Goal: Information Seeking & Learning: Learn about a topic

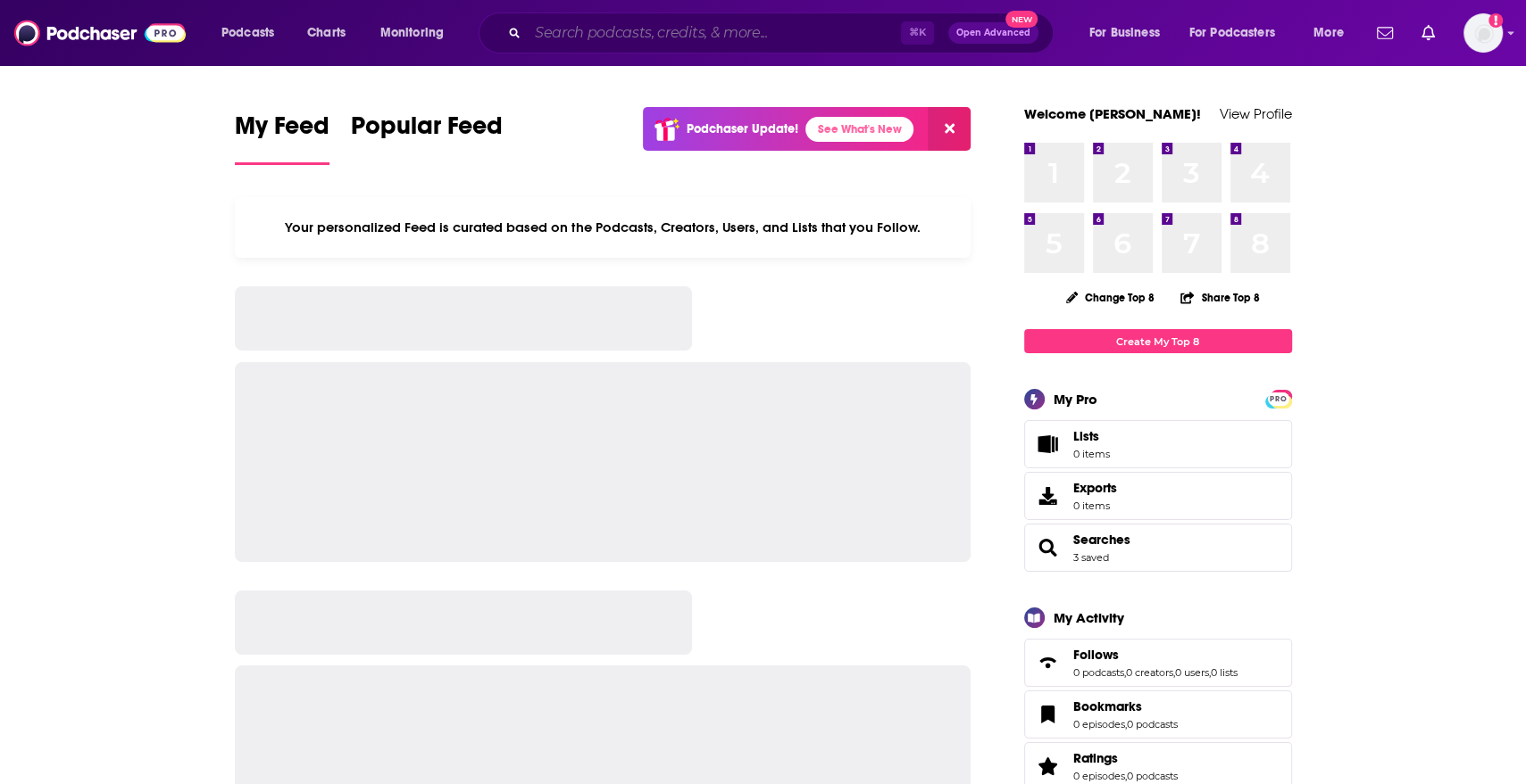
click at [707, 45] on input "Search podcasts, credits, & more..." at bounding box center [713, 33] width 373 height 28
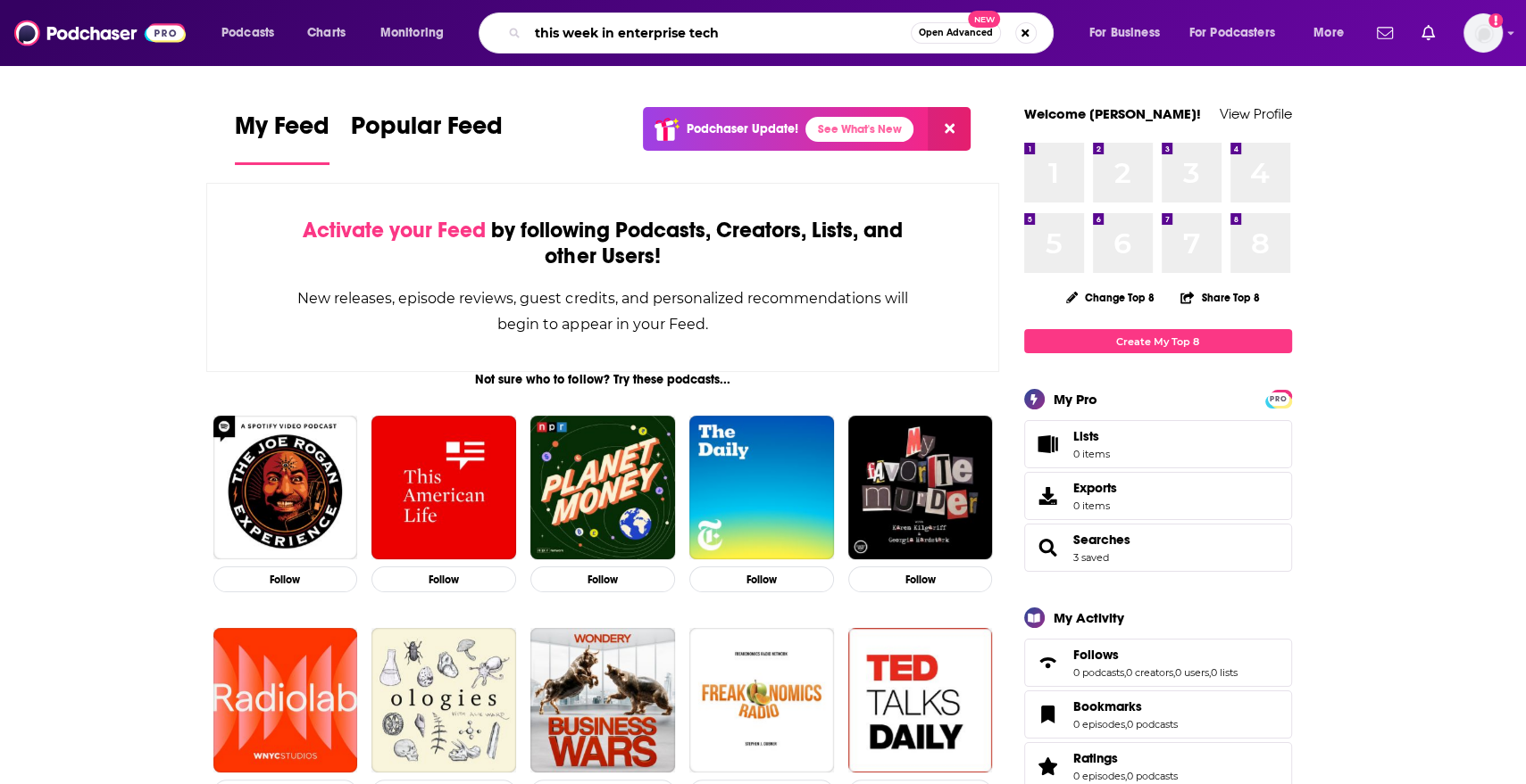
type input "this week in enterprise tech"
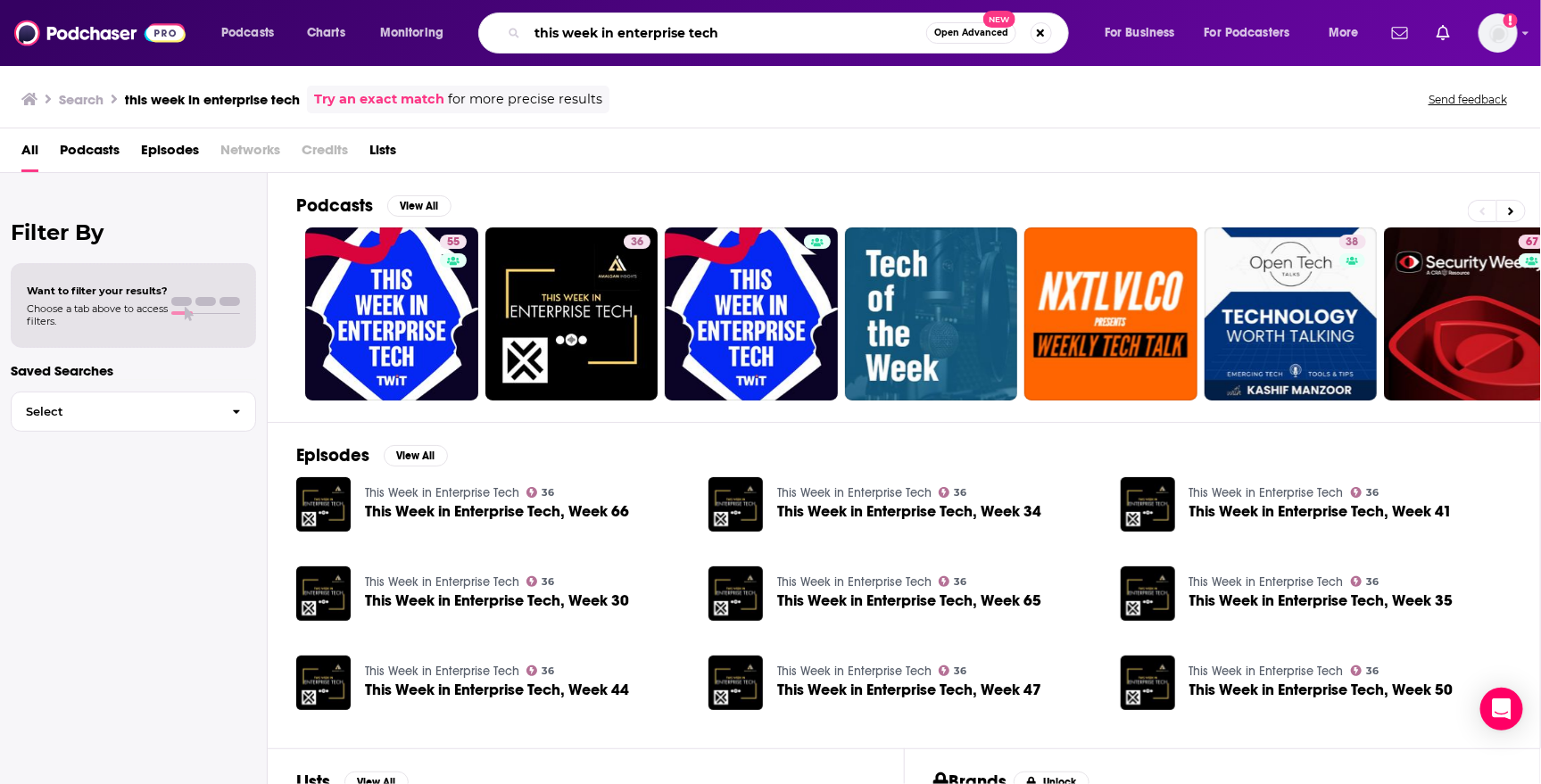
drag, startPoint x: 804, startPoint y: 28, endPoint x: 509, endPoint y: 36, distance: 295.1
click at [509, 36] on div "this week in enterprise tech Open Advanced New" at bounding box center [774, 33] width 591 height 41
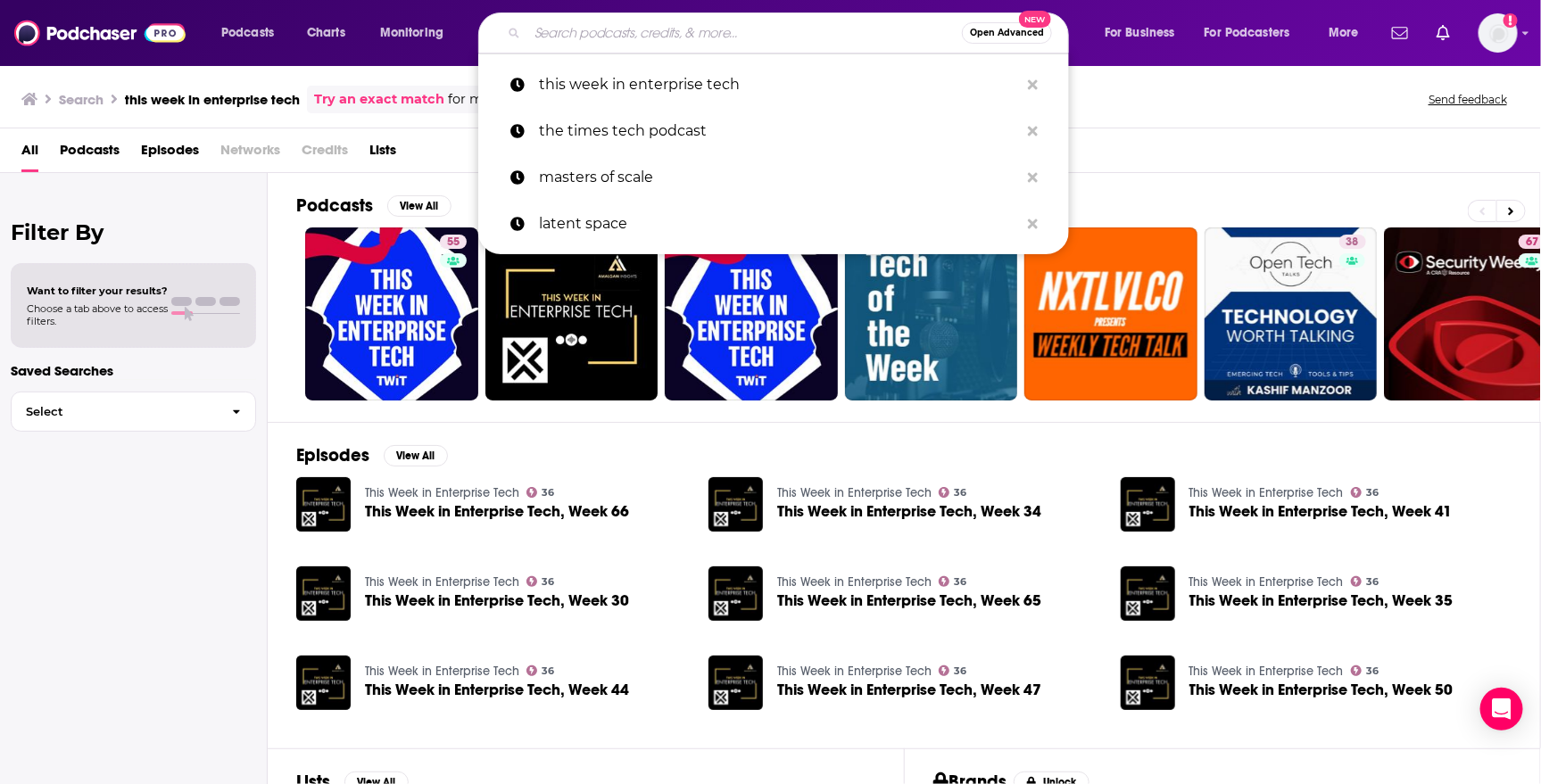
paste input "Breaking Analysis by [PERSON_NAME]"
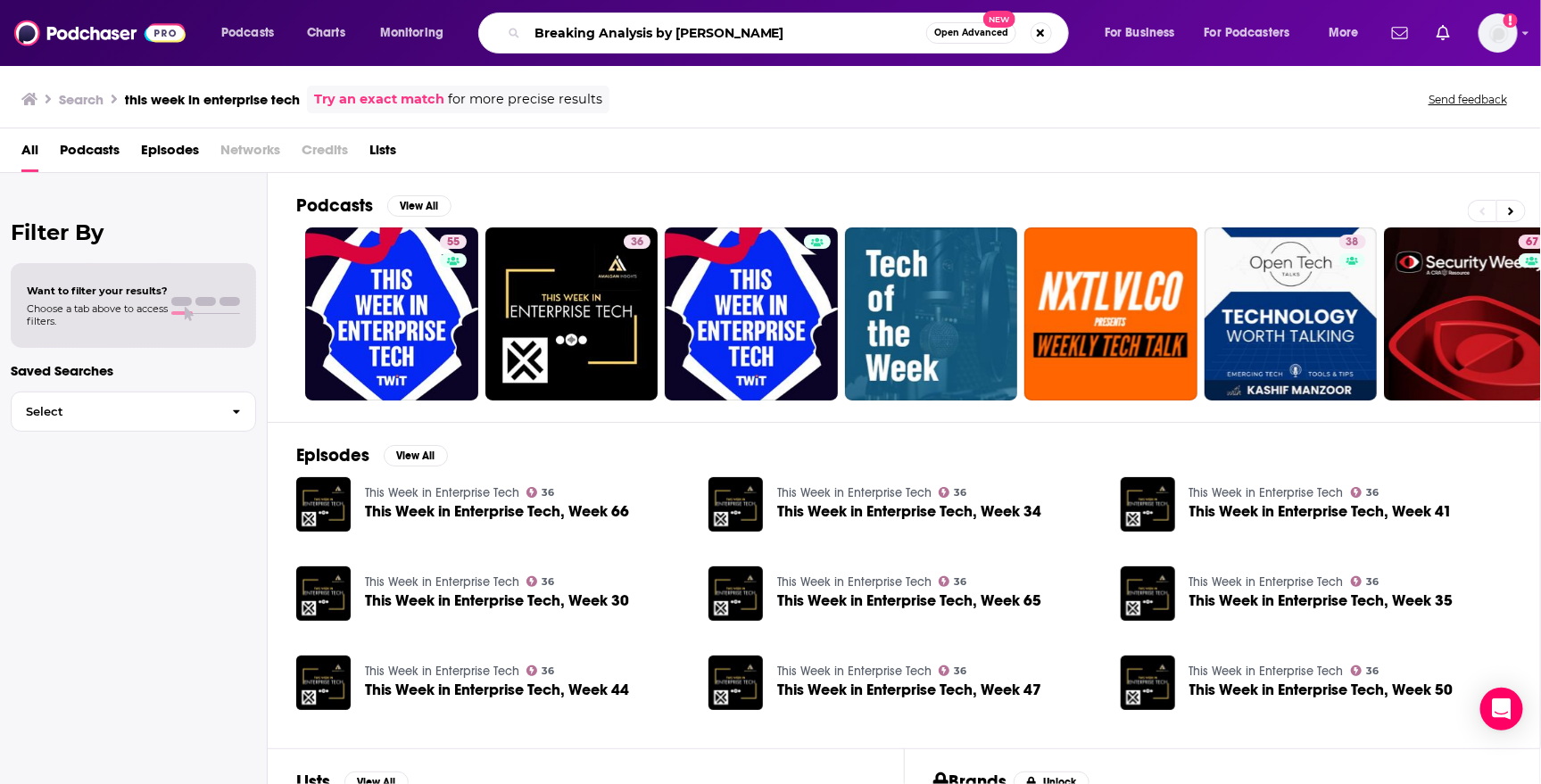
type input "Breaking Analysis by [PERSON_NAME]"
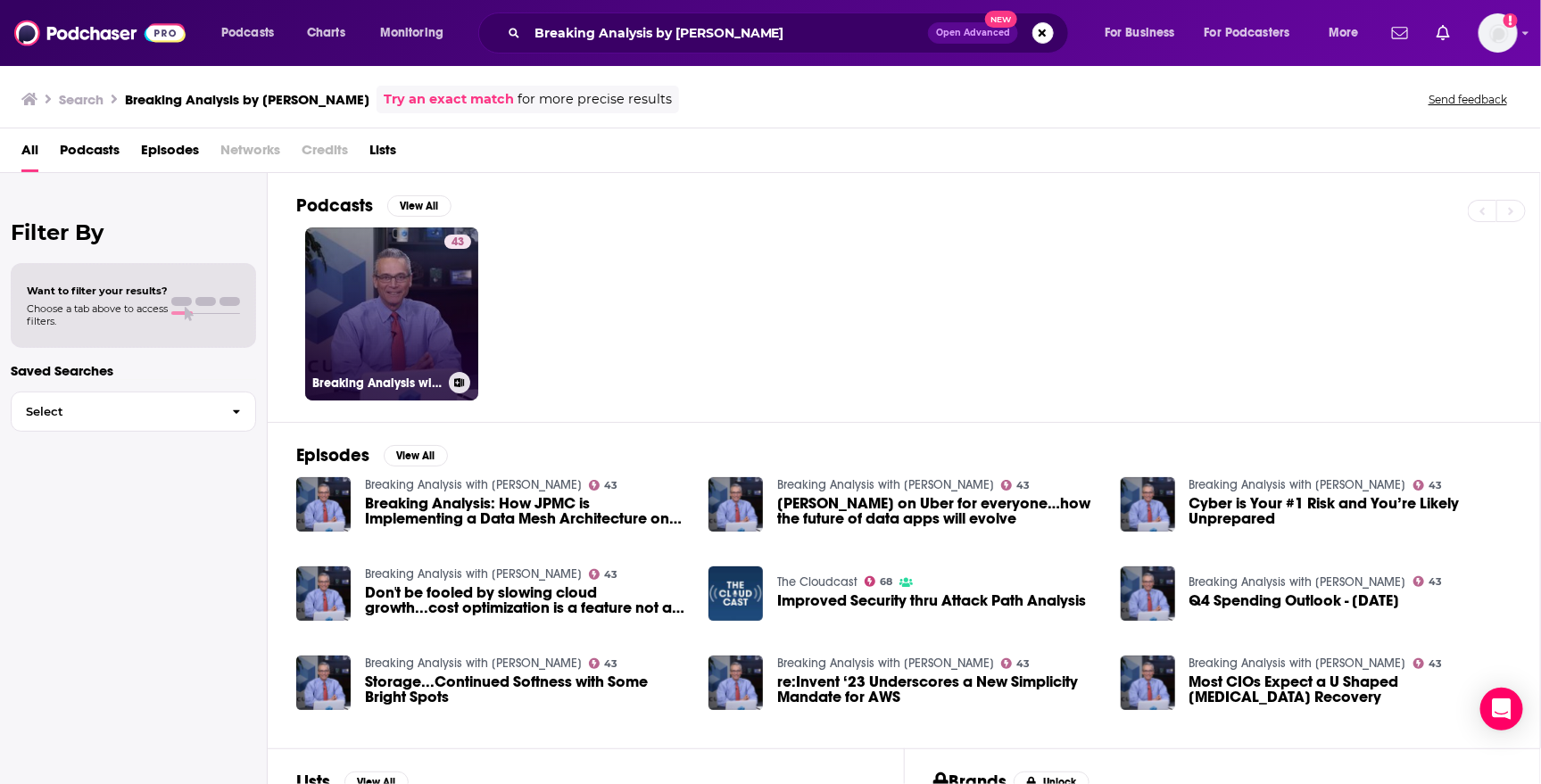
click at [410, 310] on link "43 Breaking Analysis with [PERSON_NAME]" at bounding box center [392, 315] width 173 height 173
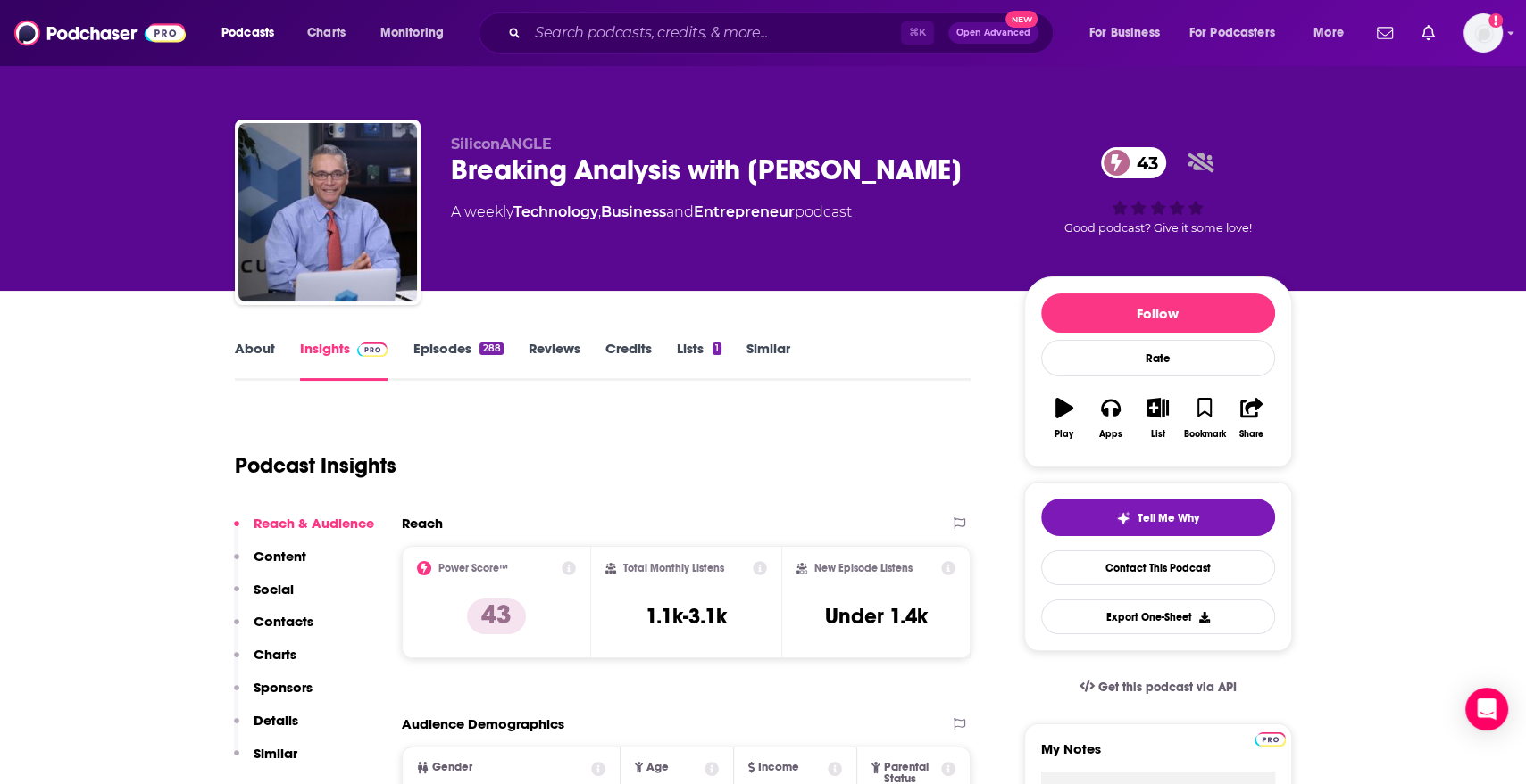
click at [251, 356] on link "About" at bounding box center [254, 360] width 40 height 41
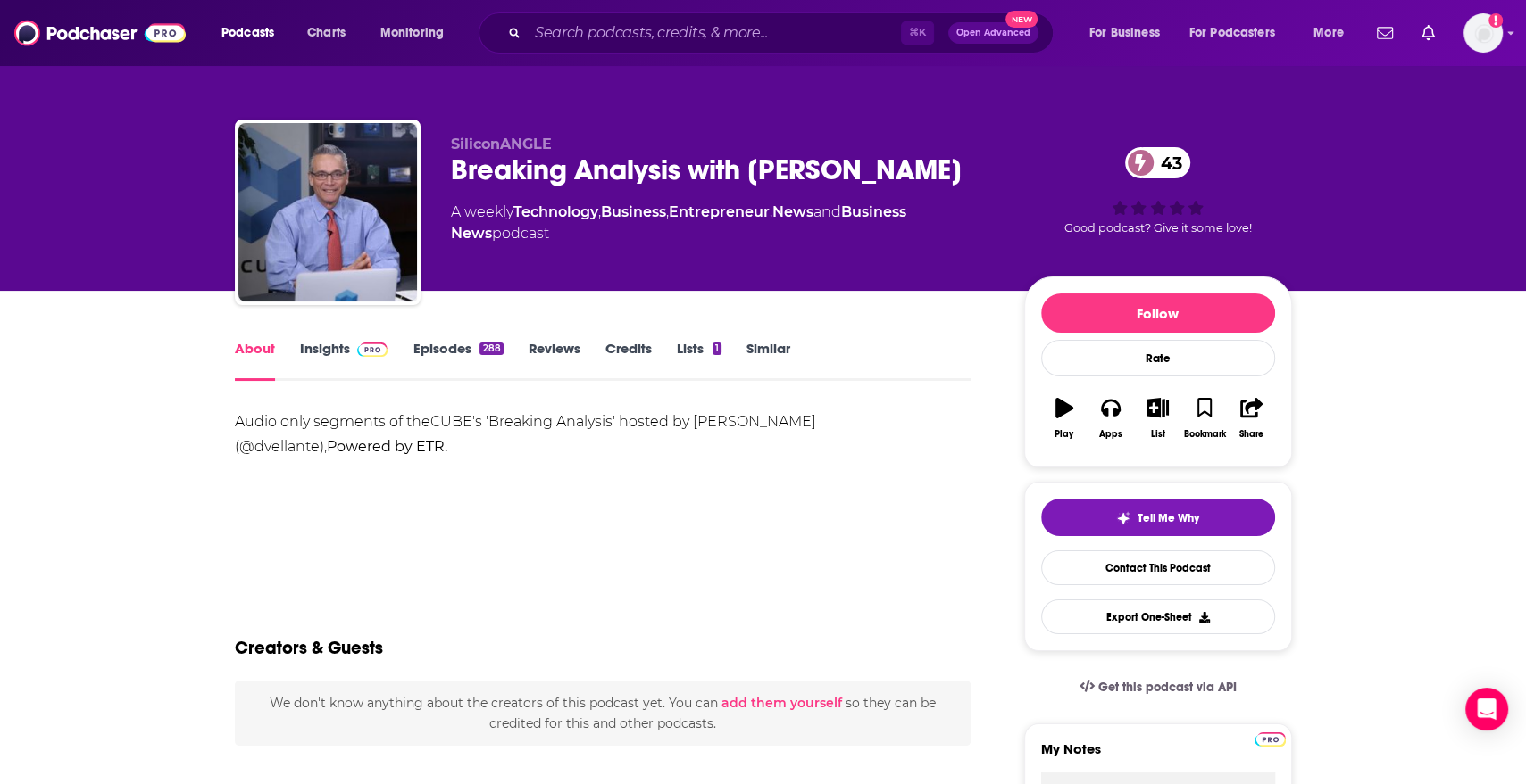
click at [484, 346] on div "288" at bounding box center [491, 349] width 23 height 13
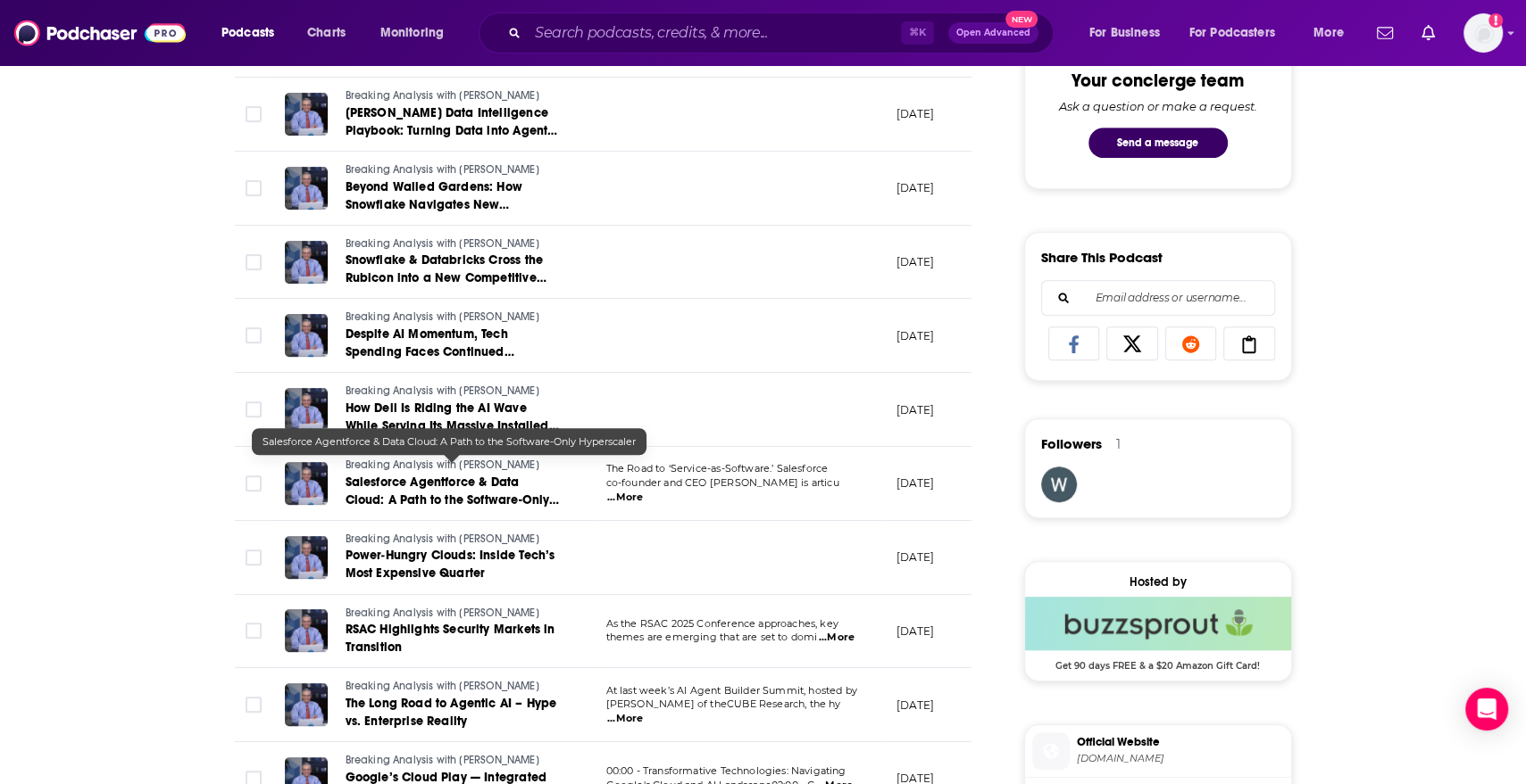
scroll to position [938, 0]
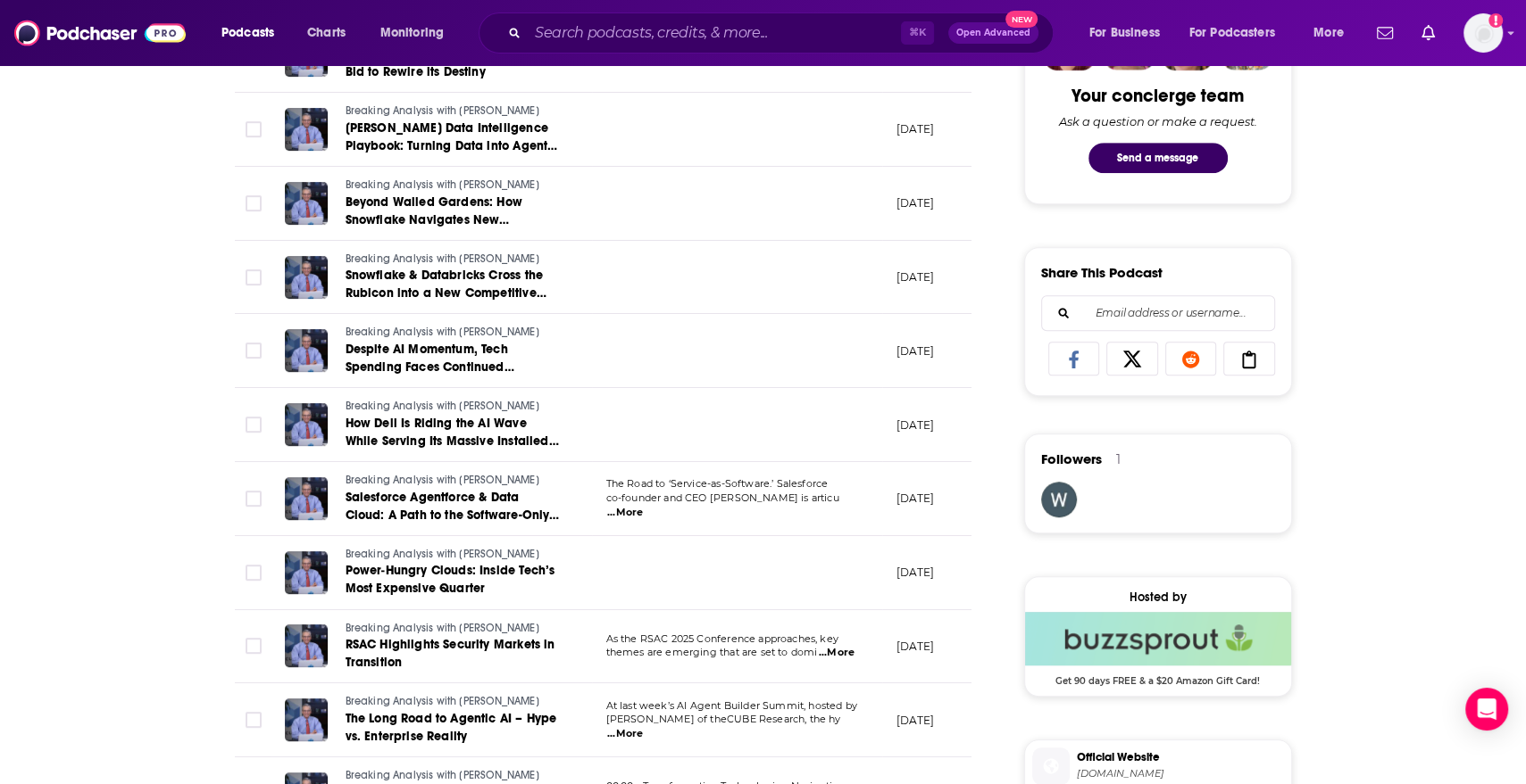
click at [643, 506] on span "...More" at bounding box center [625, 513] width 36 height 15
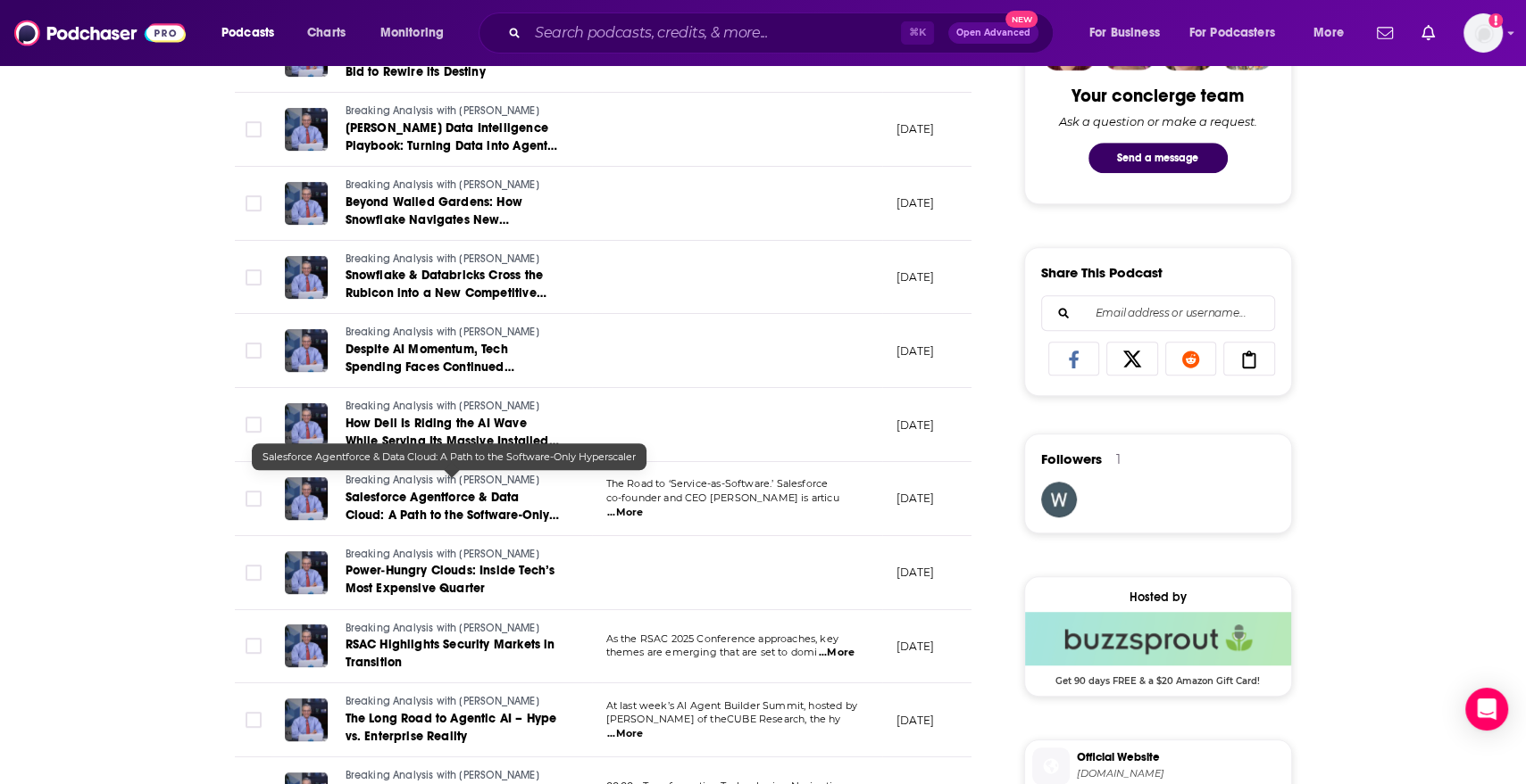
click at [485, 490] on span "Salesforce Agentforce & Data Cloud: A Path to the Software-Only Hyperscaler" at bounding box center [452, 515] width 214 height 51
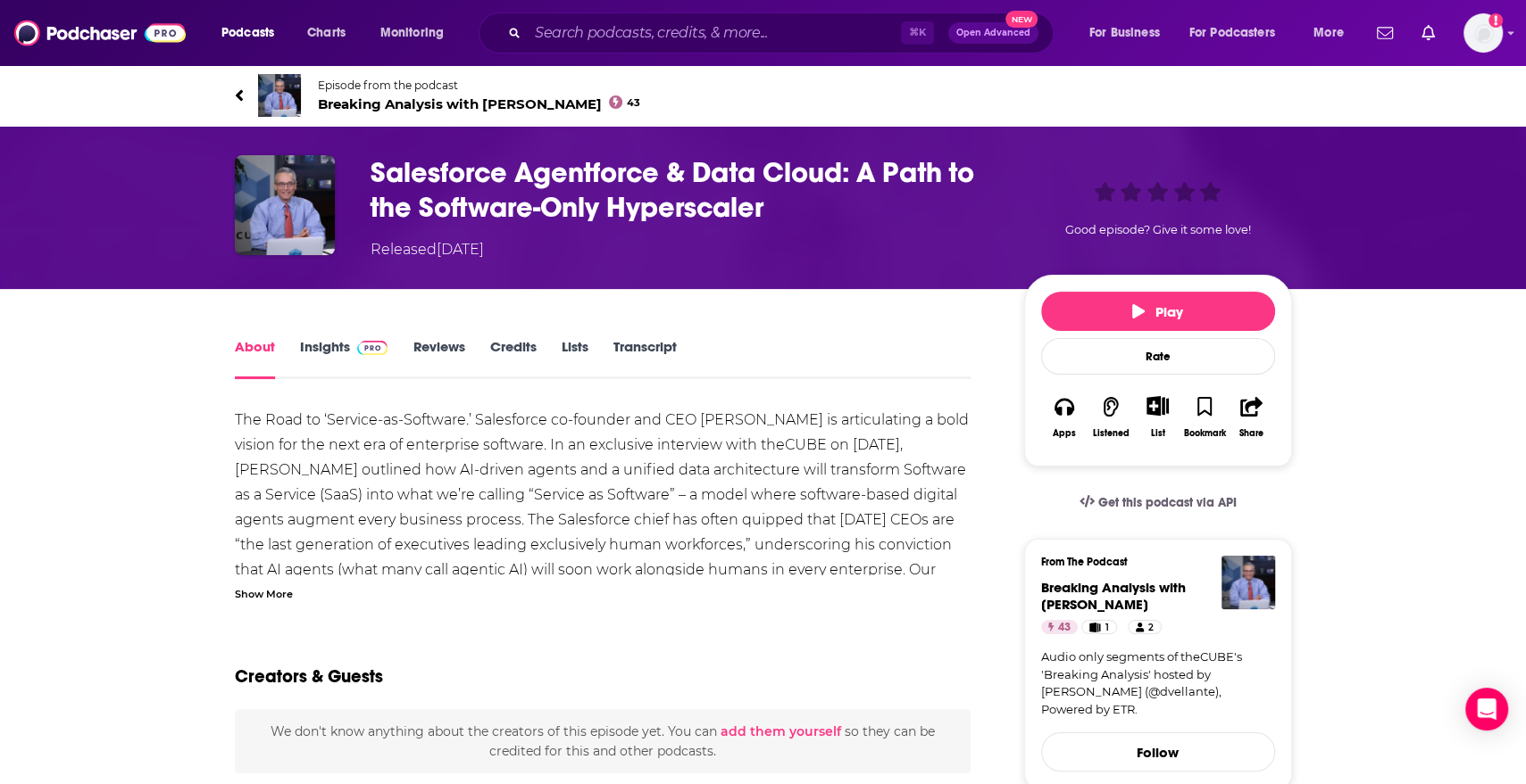
click at [268, 590] on div "Show More" at bounding box center [264, 593] width 58 height 17
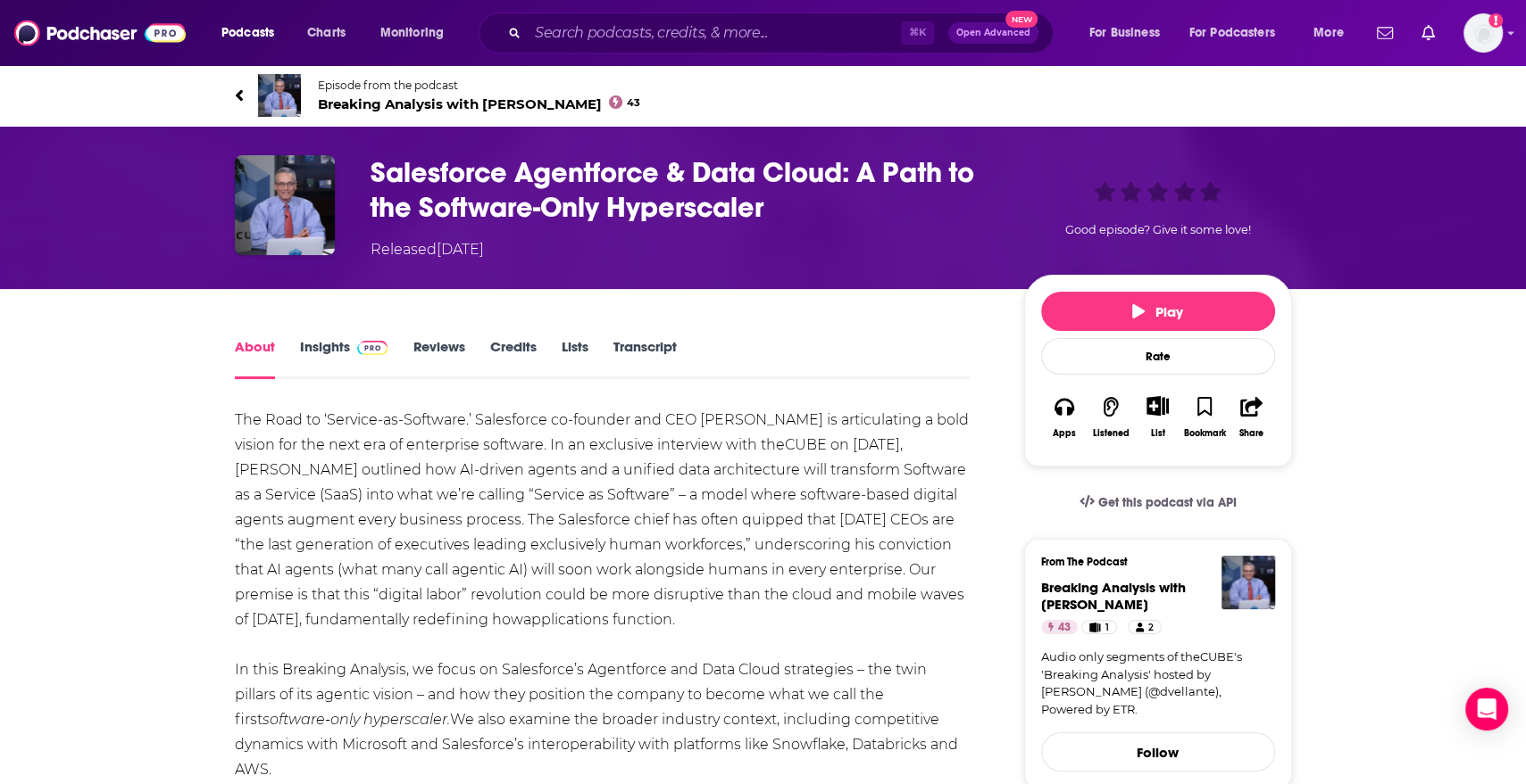
click at [327, 339] on link "Insights" at bounding box center [344, 358] width 88 height 41
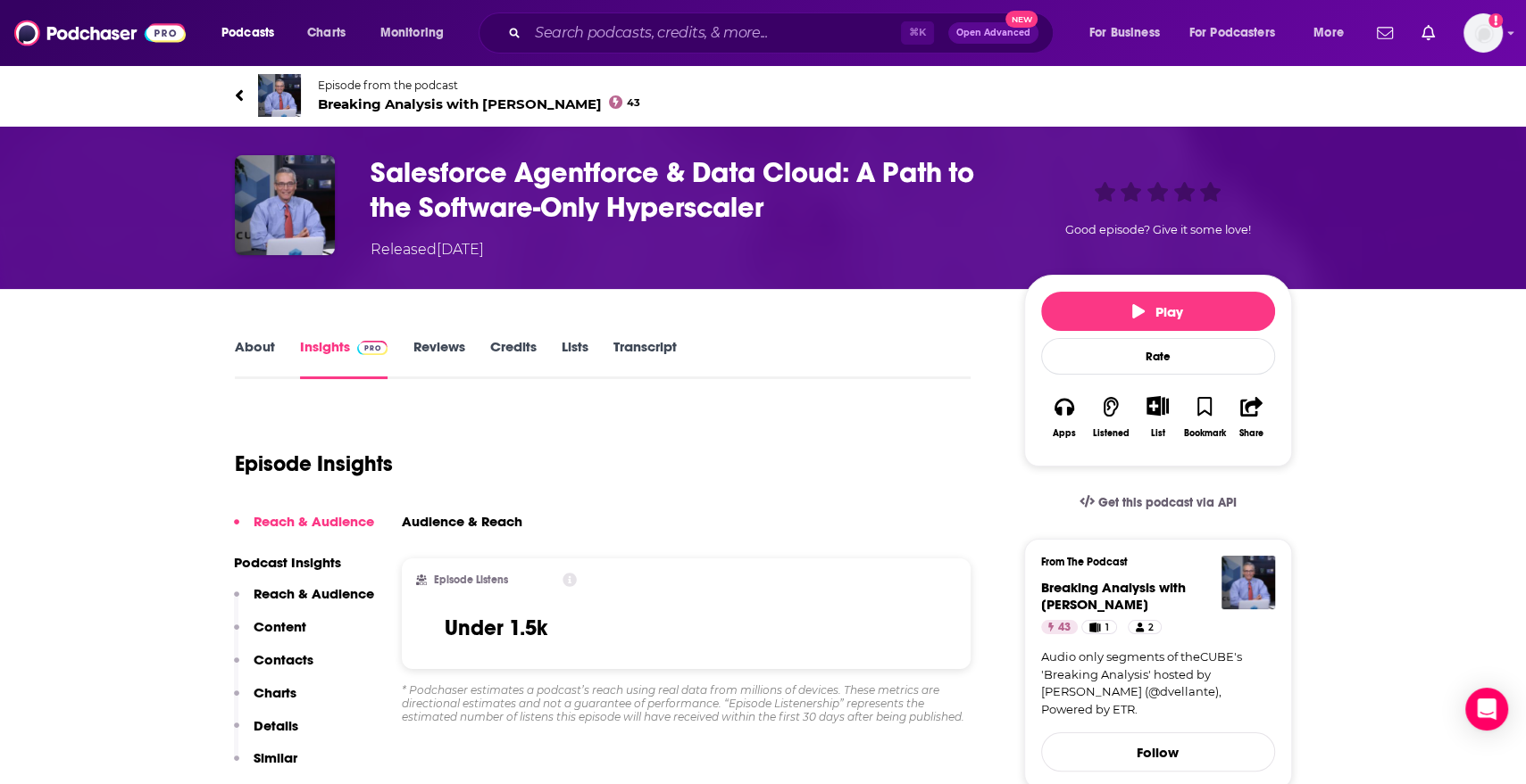
click at [224, 103] on div "Episode from the podcast Breaking Analysis with [PERSON_NAME] 43 Next Episode" at bounding box center [763, 96] width 1084 height 71
click at [245, 100] on link "Episode from the podcast Breaking Analysis with [PERSON_NAME] 43" at bounding box center [763, 95] width 1057 height 43
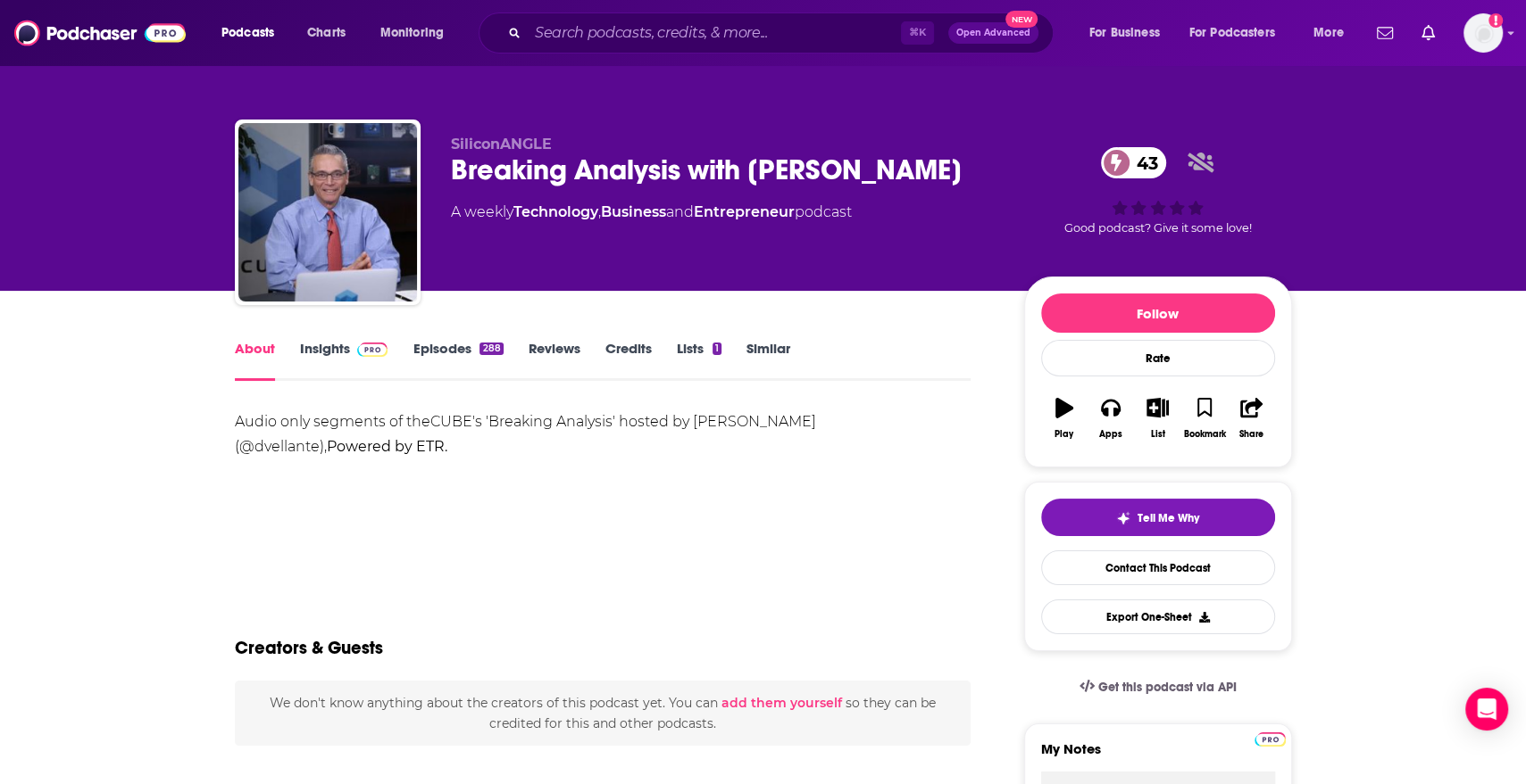
click at [336, 343] on link "Insights" at bounding box center [344, 360] width 88 height 41
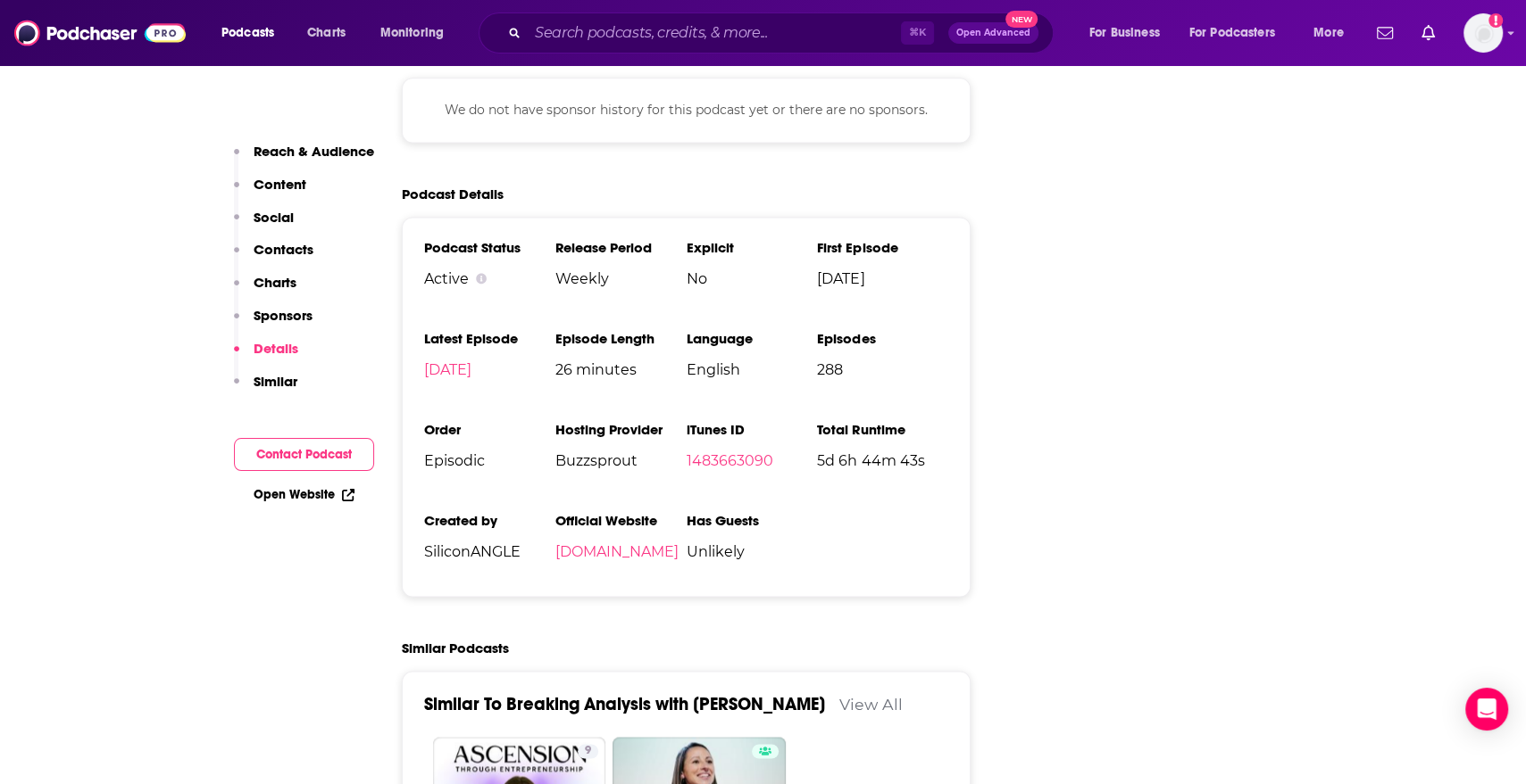
scroll to position [2174, 0]
click at [670, 40] on input "Search podcasts, credits, & more..." at bounding box center [713, 33] width 373 height 28
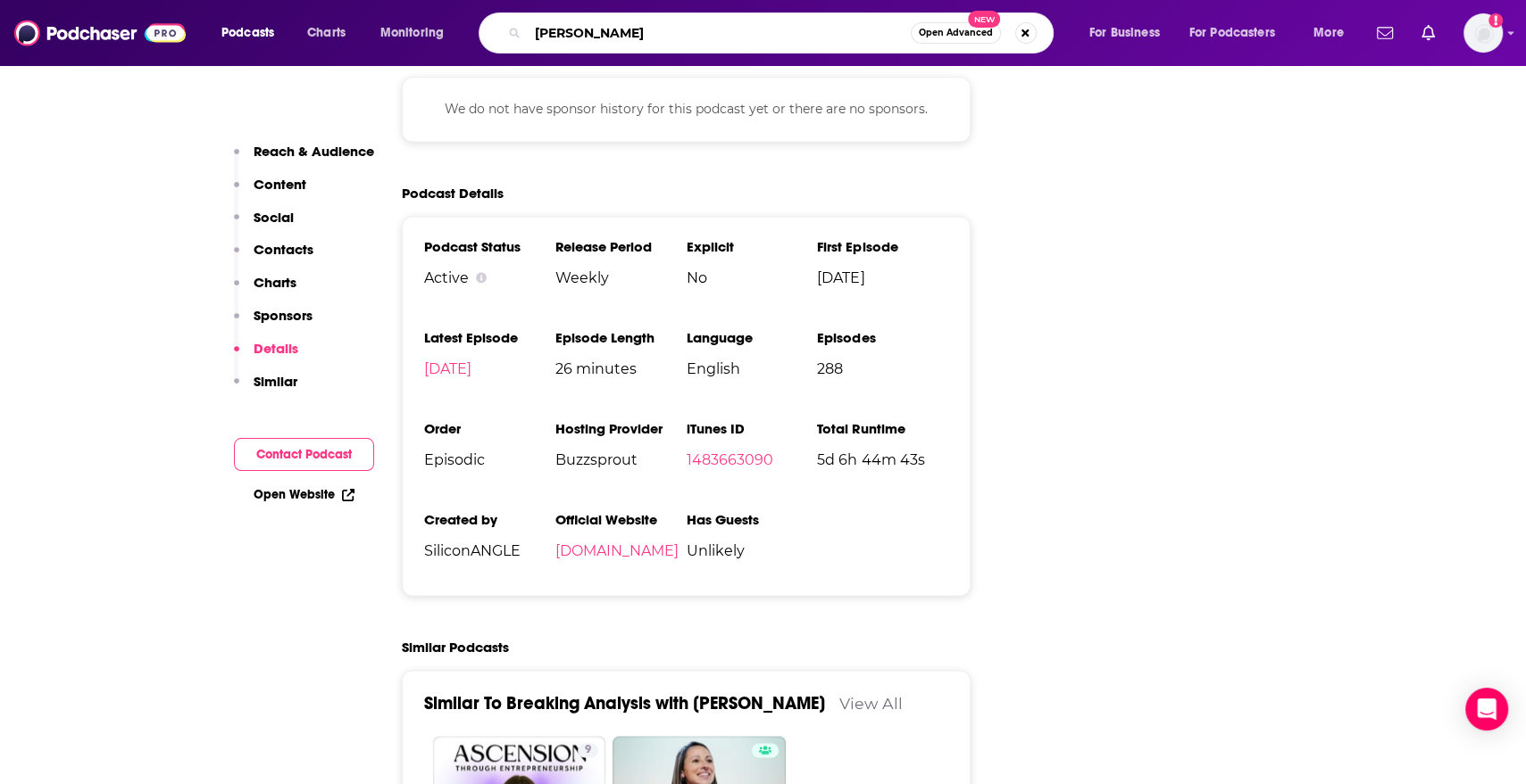
type input "[PERSON_NAME]"
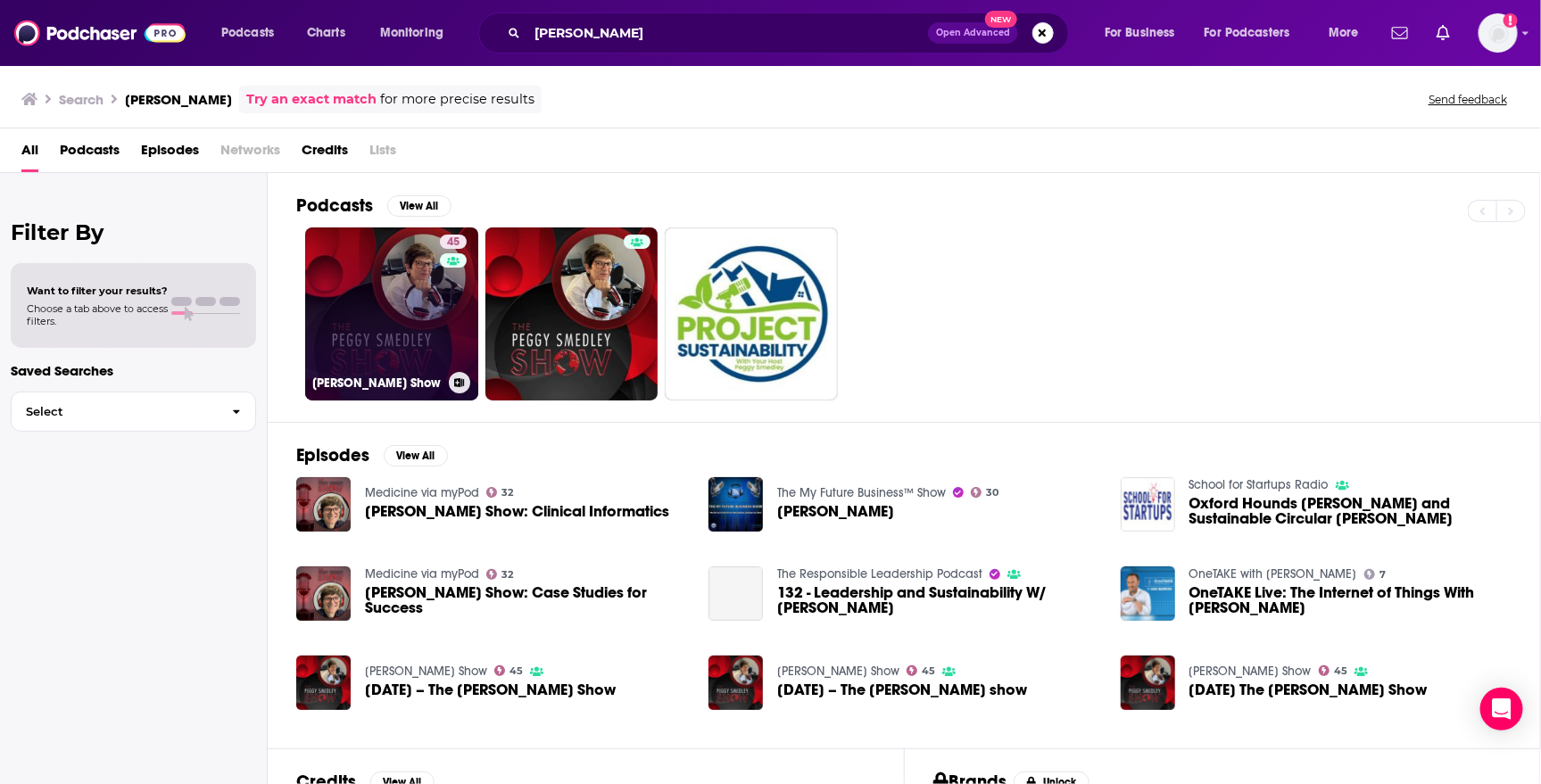
click at [438, 294] on link "45 [PERSON_NAME] Show" at bounding box center [392, 315] width 173 height 173
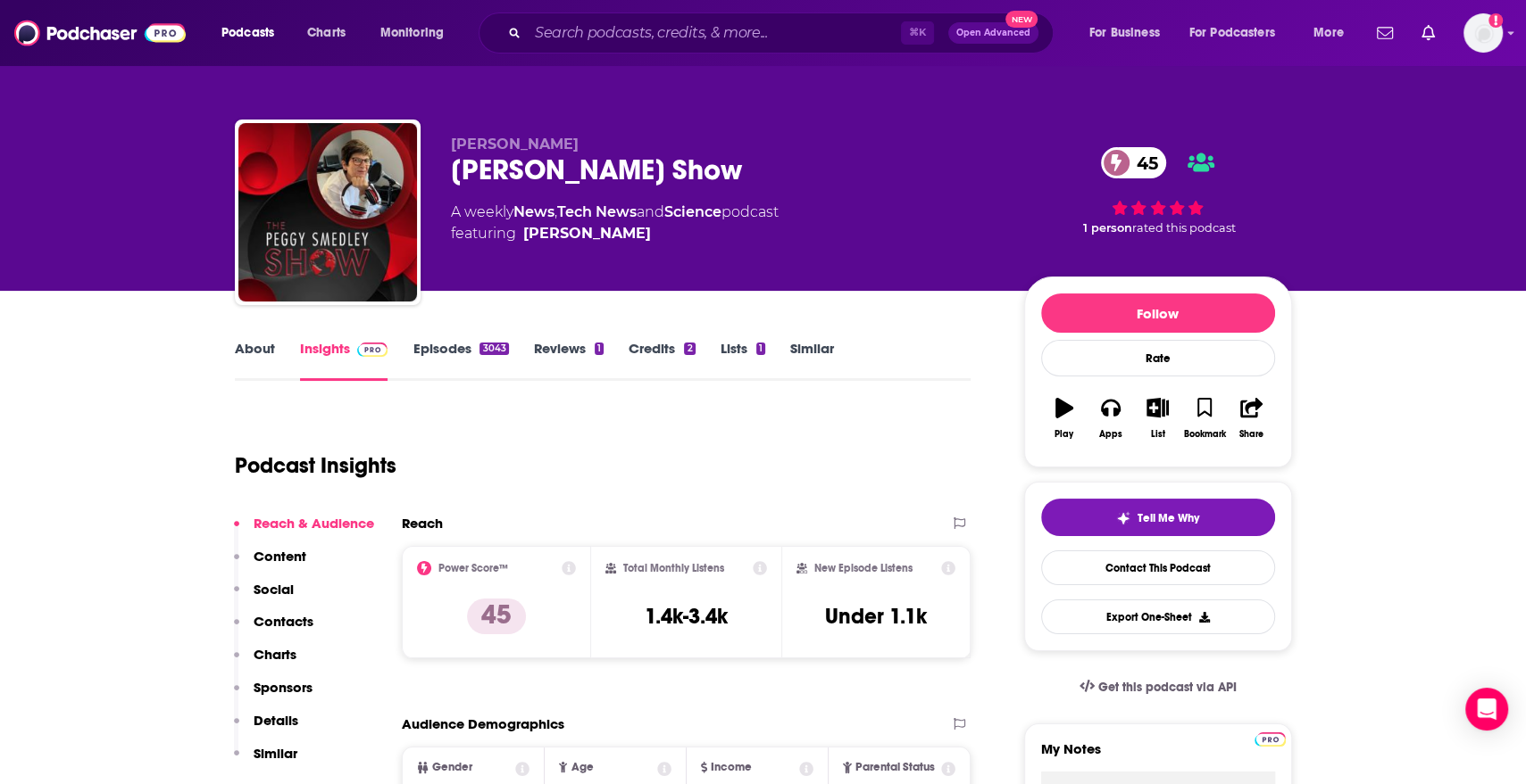
click at [470, 346] on link "Episodes 3043" at bounding box center [460, 360] width 96 height 41
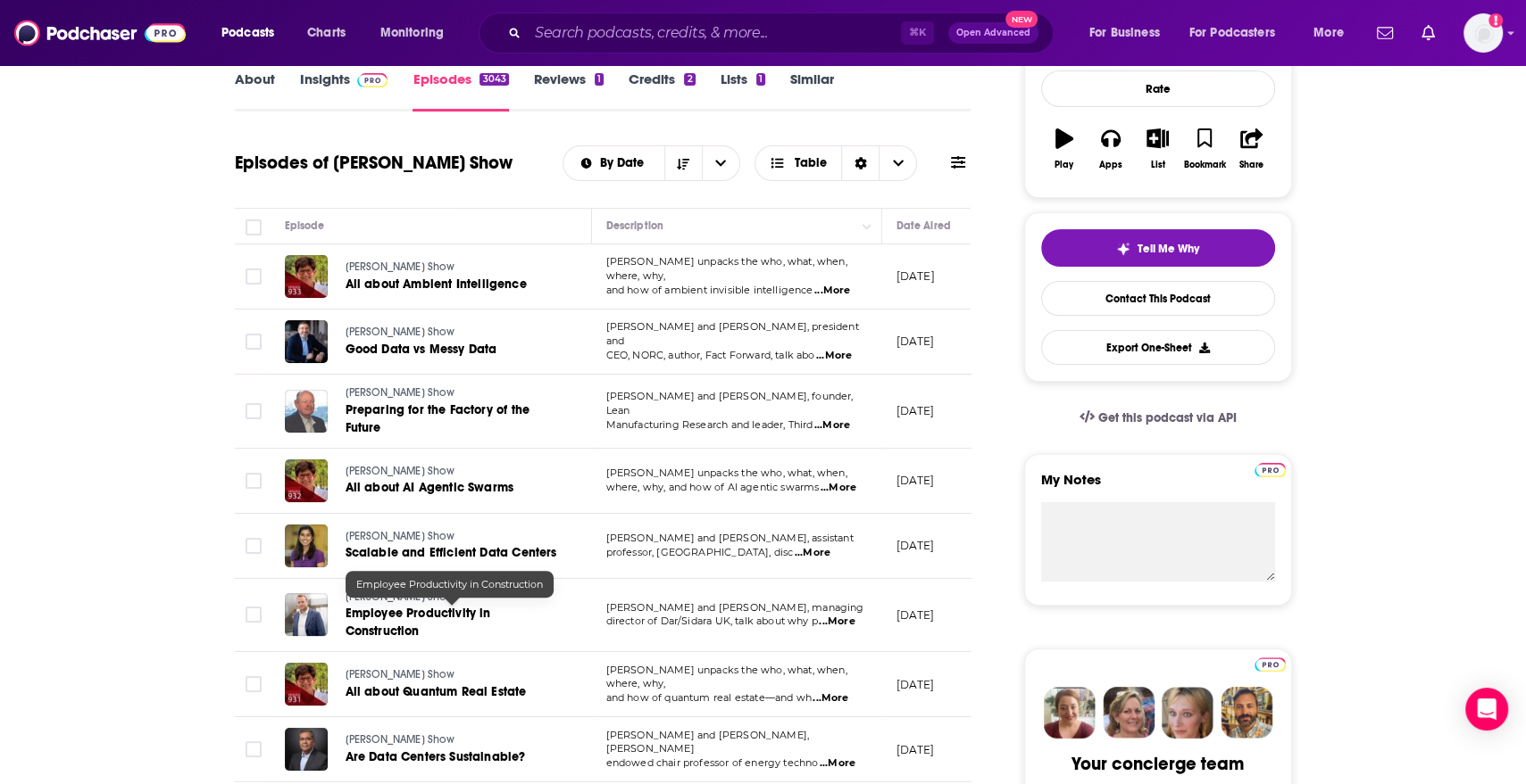
scroll to position [273, 0]
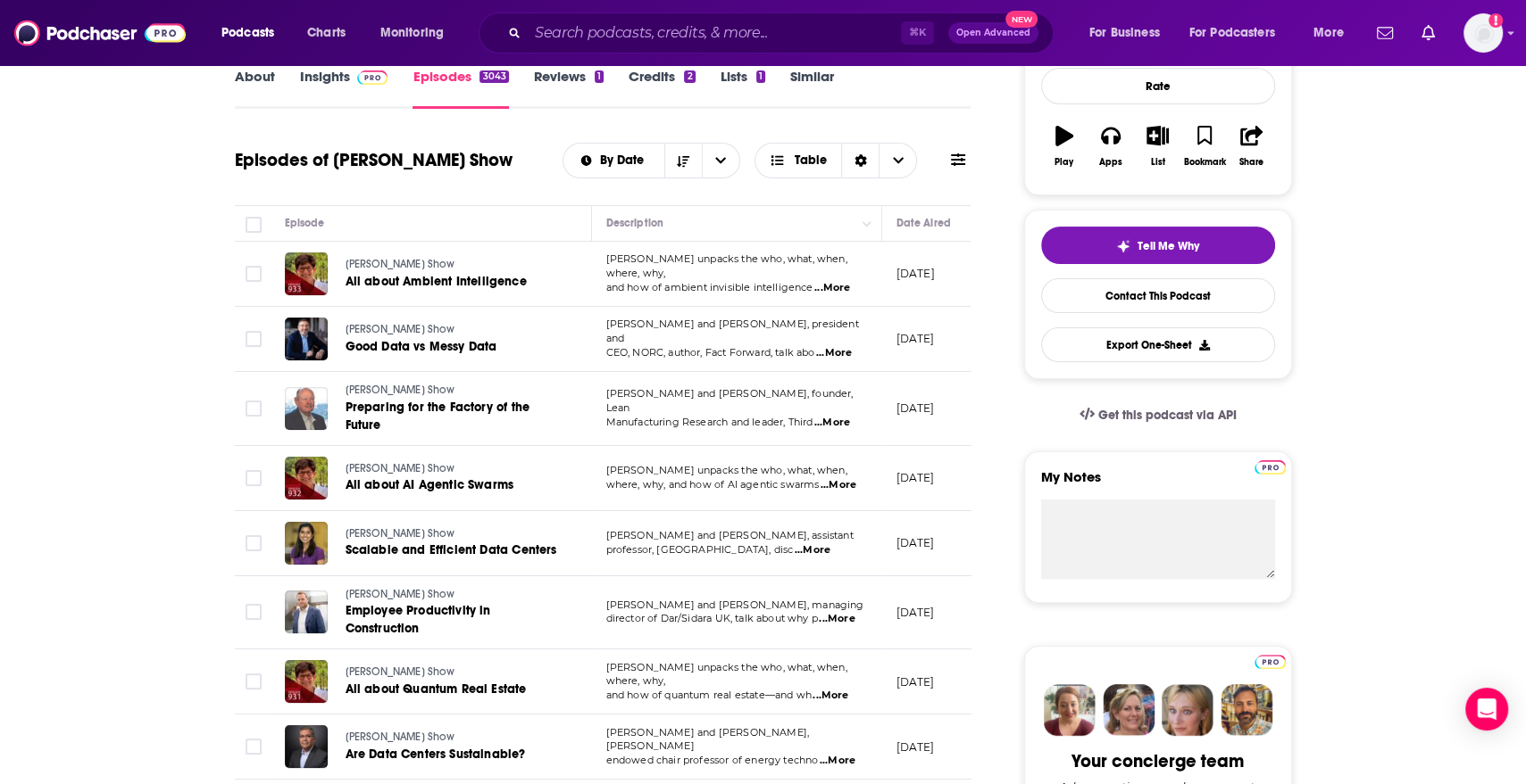
click at [829, 350] on span "...More" at bounding box center [834, 354] width 36 height 15
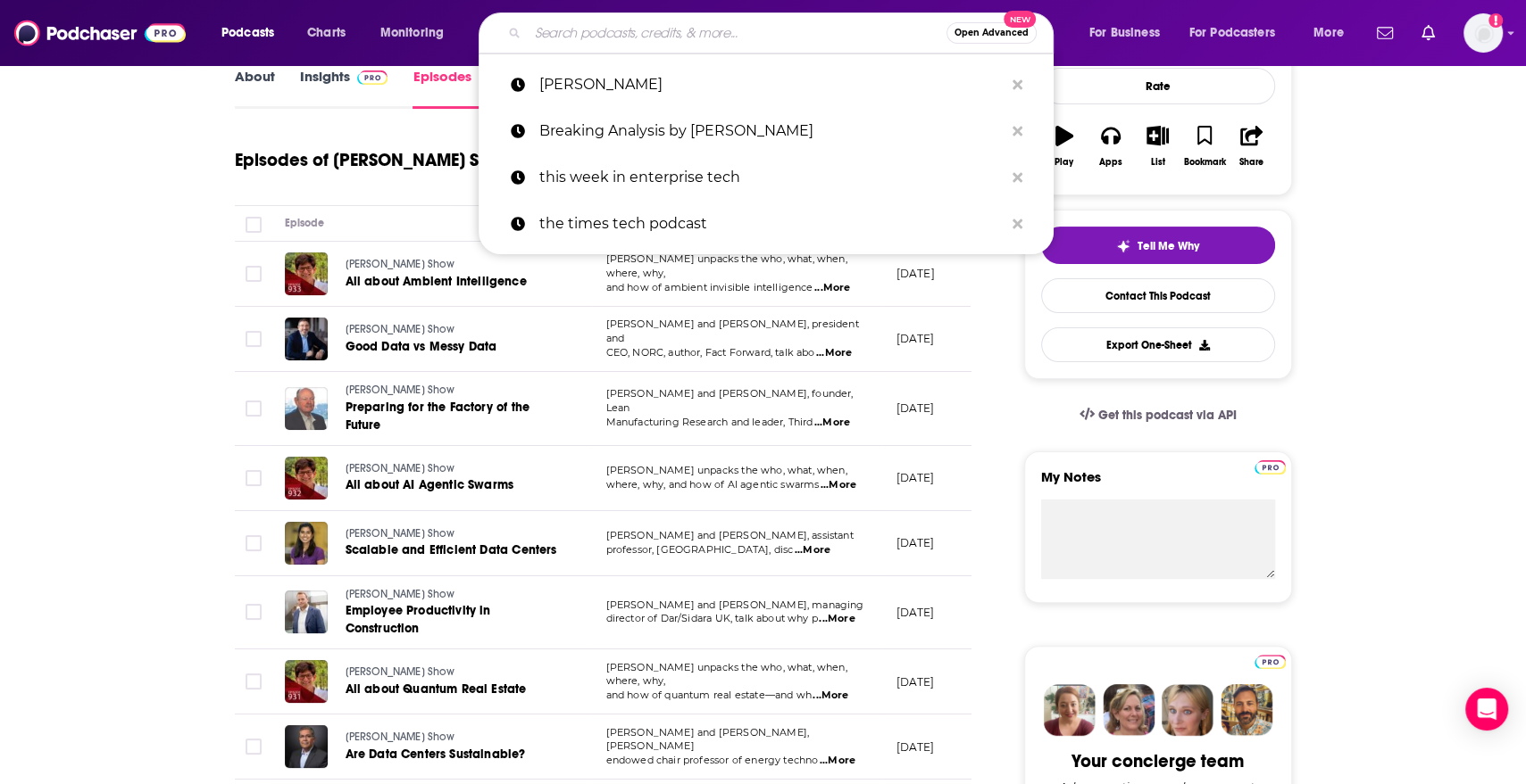
click at [753, 42] on input "Search podcasts, credits, & more..." at bounding box center [736, 33] width 419 height 28
paste input "Me, Myself, and AI"
type input "Me, Myself, and AI"
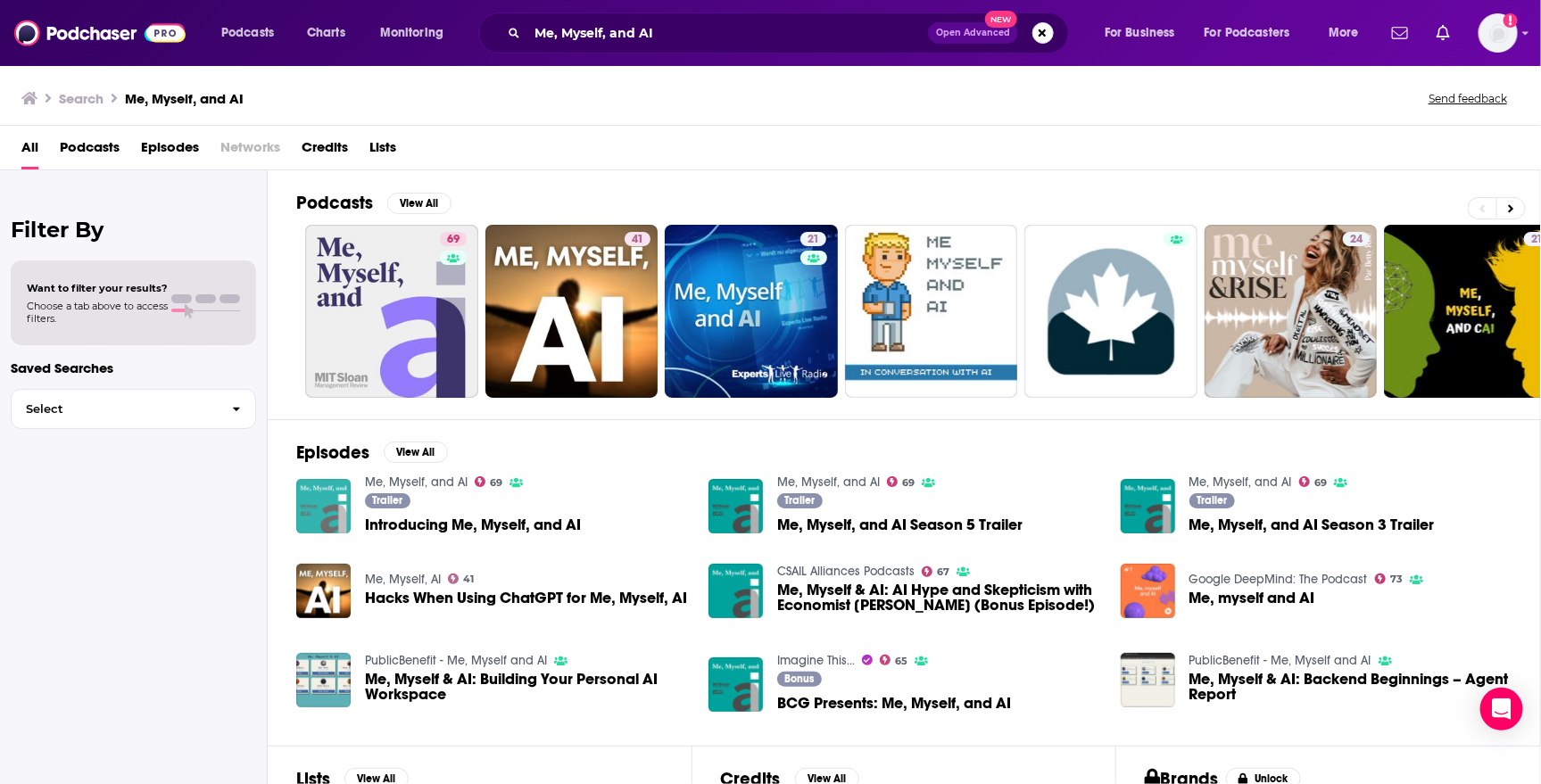
click at [330, 507] on img "Introducing Me, Myself, and AI" at bounding box center [324, 507] width 55 height 55
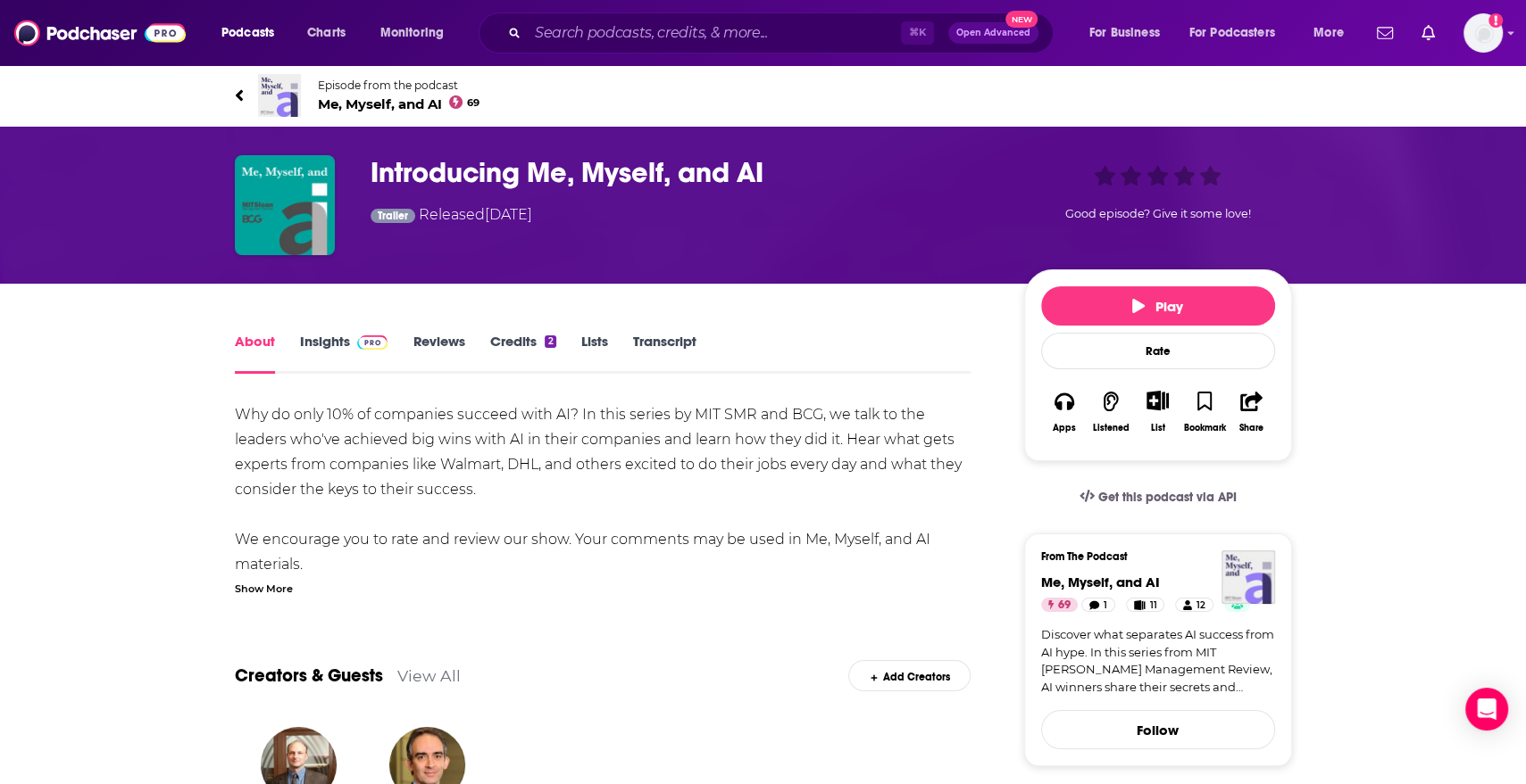
click at [236, 96] on icon at bounding box center [238, 95] width 7 height 12
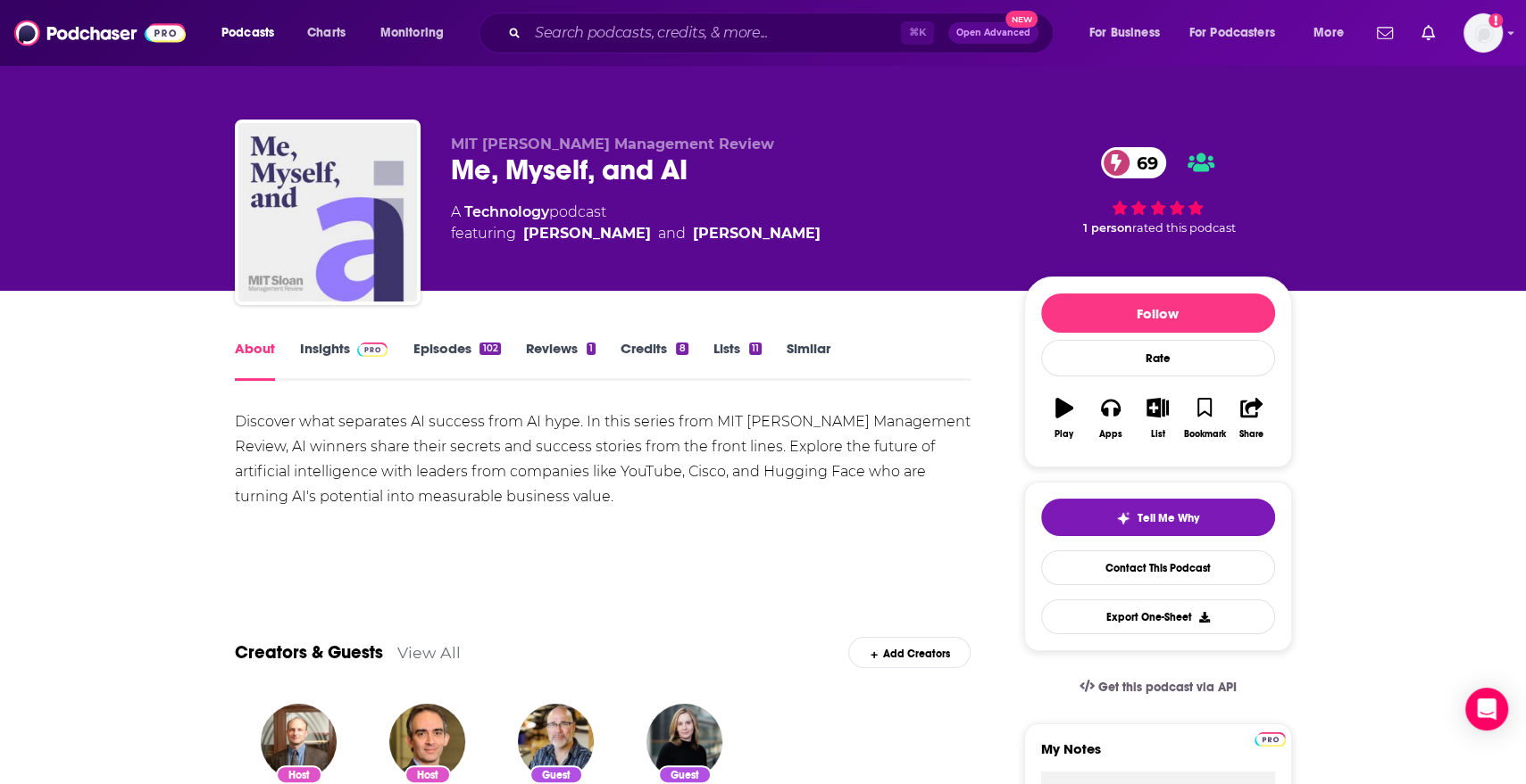
click at [350, 349] on span at bounding box center [369, 348] width 38 height 17
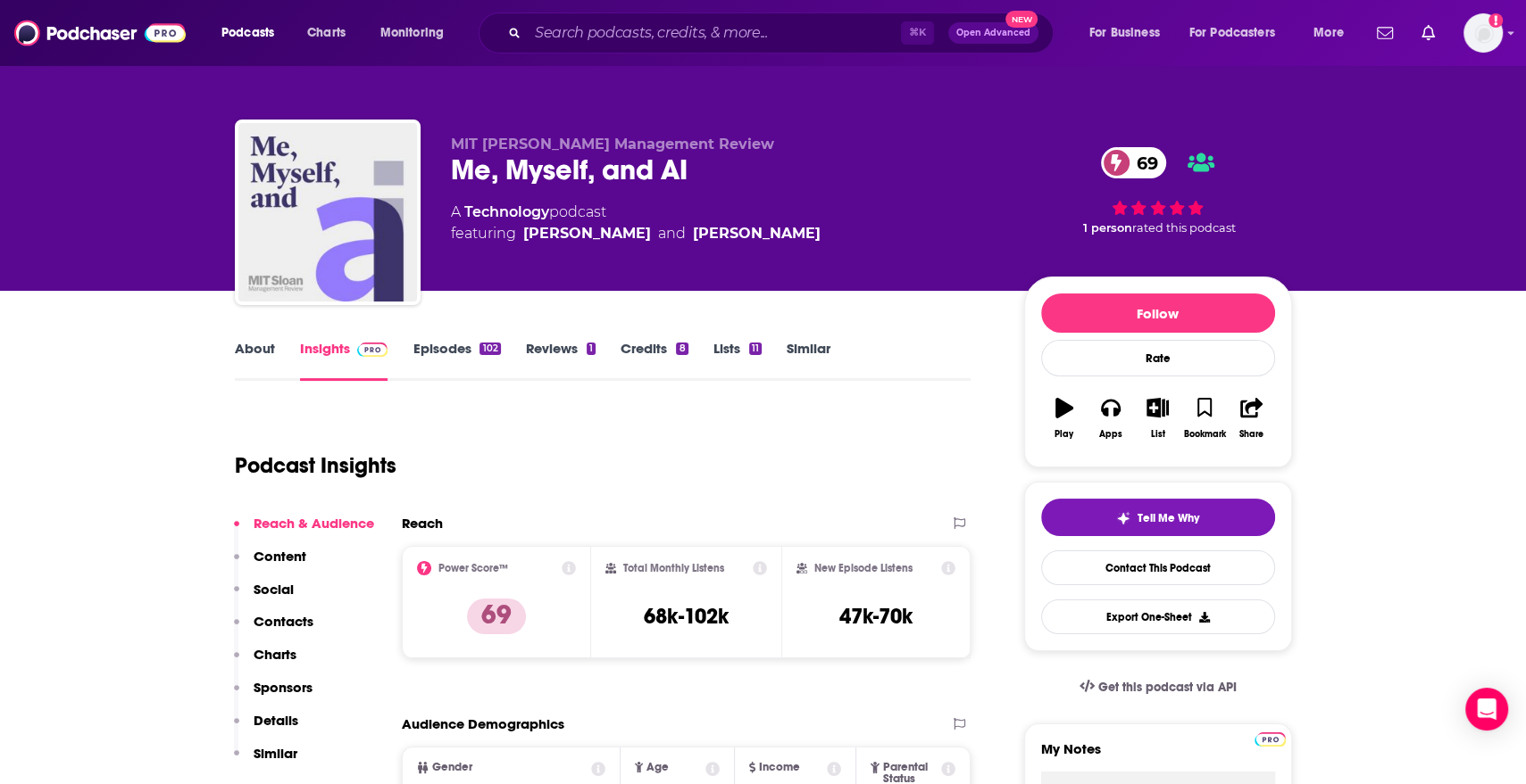
click at [452, 365] on link "Episodes 102" at bounding box center [456, 360] width 88 height 41
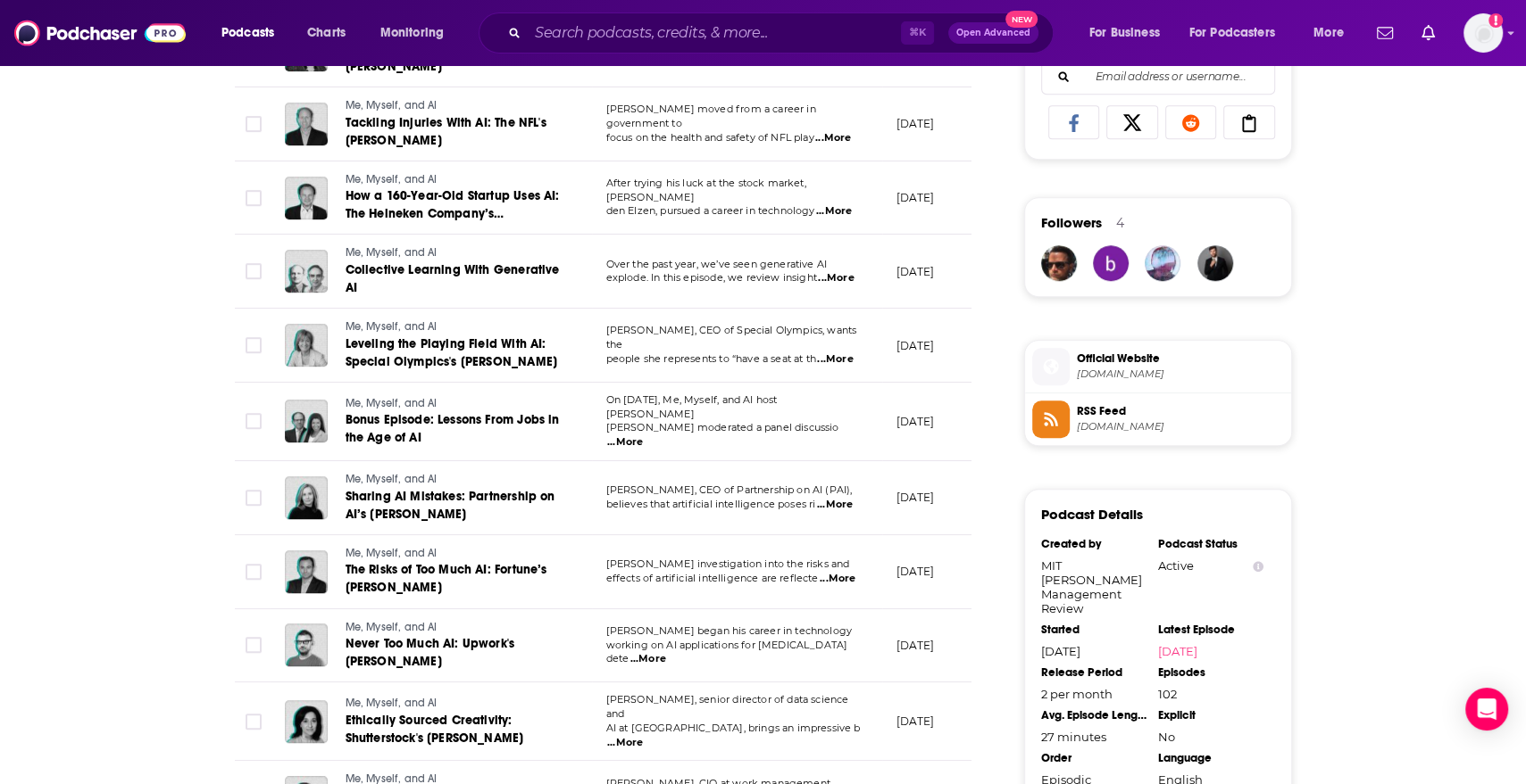
scroll to position [1236, 0]
